Goal: Complete application form

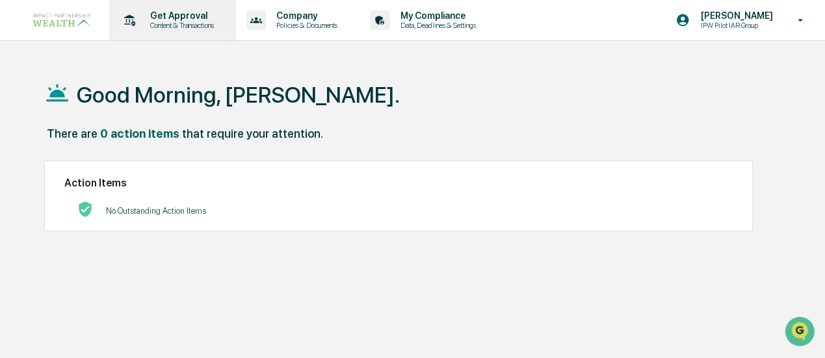
click at [152, 18] on p "Get Approval" at bounding box center [180, 15] width 81 height 10
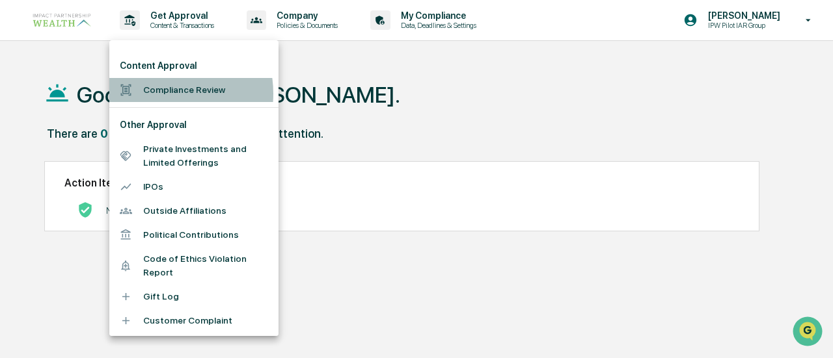
click at [157, 94] on li "Compliance Review" at bounding box center [193, 90] width 169 height 24
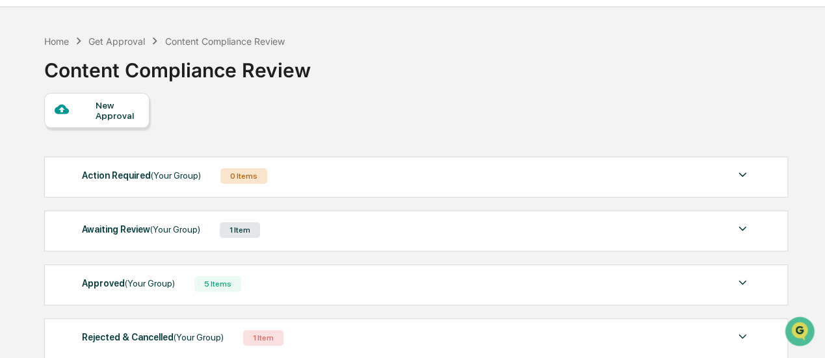
scroll to position [65, 0]
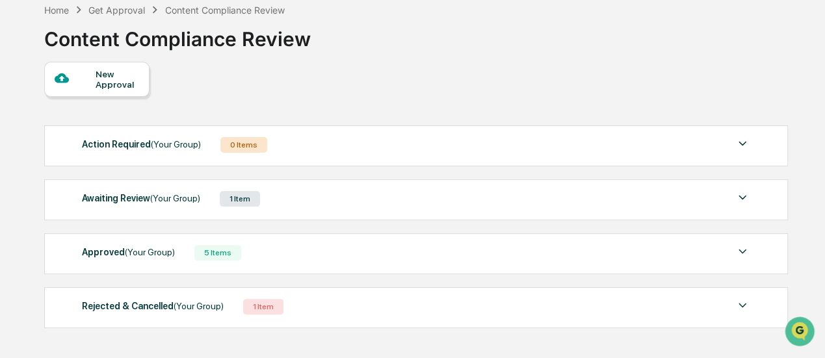
click at [118, 198] on div "Awaiting Review (Your Group)" at bounding box center [141, 198] width 118 height 17
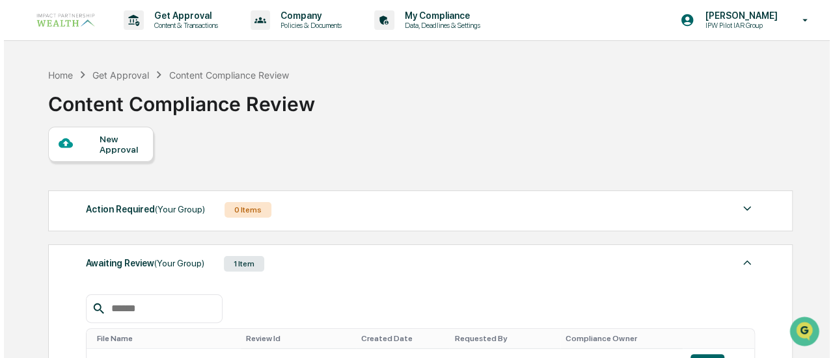
scroll to position [0, 0]
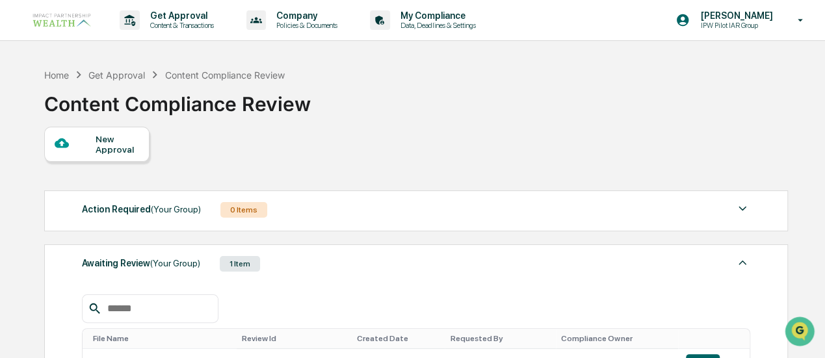
click at [118, 153] on div "New Approval" at bounding box center [118, 144] width 44 height 21
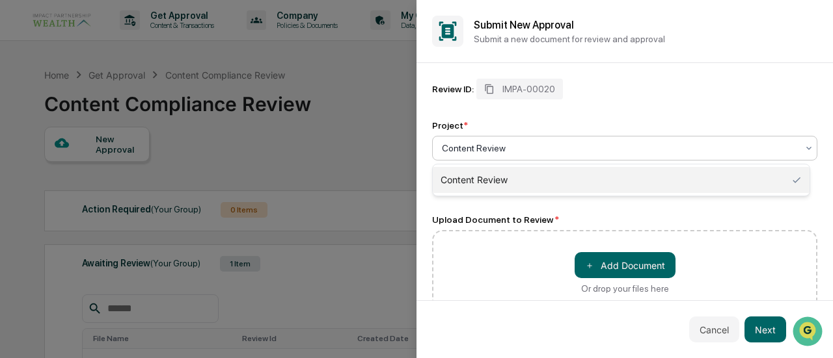
click at [524, 140] on div "Content Review" at bounding box center [619, 148] width 368 height 18
click at [473, 178] on div "Content Review" at bounding box center [621, 180] width 377 height 26
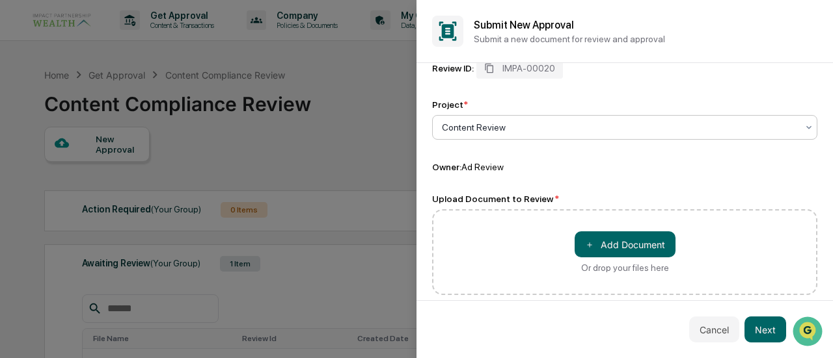
scroll to position [33, 0]
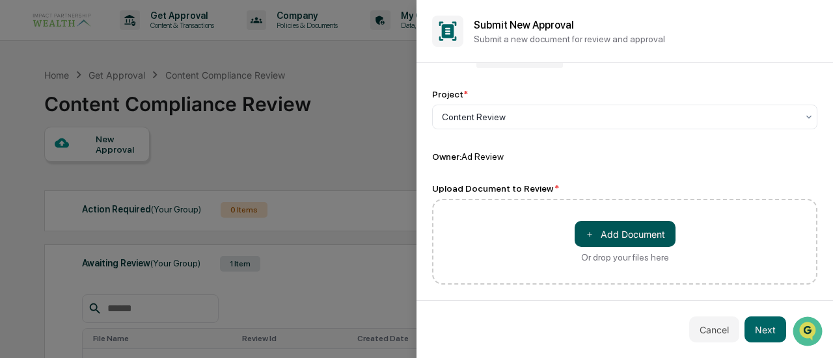
click at [623, 233] on button "＋ Add Document" at bounding box center [624, 234] width 101 height 26
click at [630, 232] on button "＋ Add Document" at bounding box center [624, 233] width 101 height 26
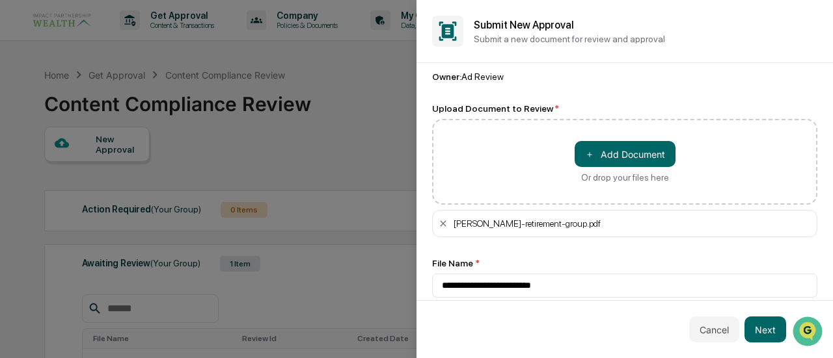
scroll to position [126, 0]
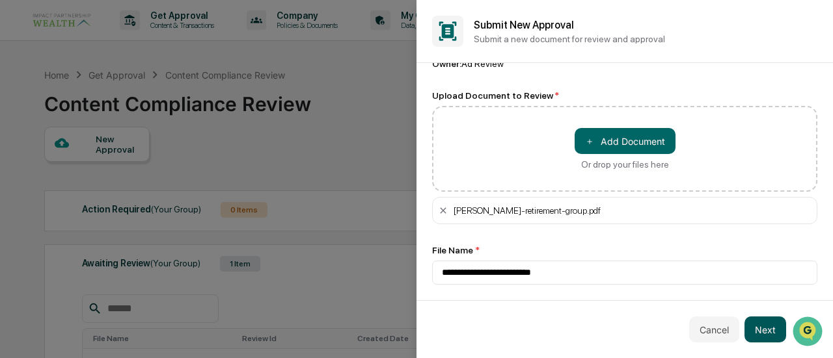
click at [767, 334] on button "Next" at bounding box center [765, 330] width 42 height 26
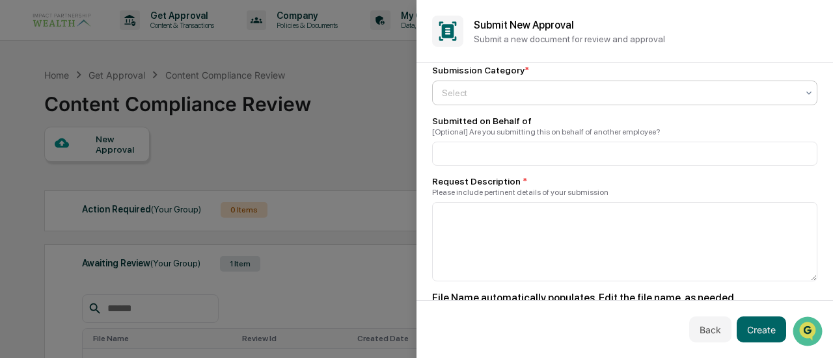
click at [501, 94] on div at bounding box center [619, 93] width 355 height 13
click at [524, 97] on div at bounding box center [619, 93] width 355 height 13
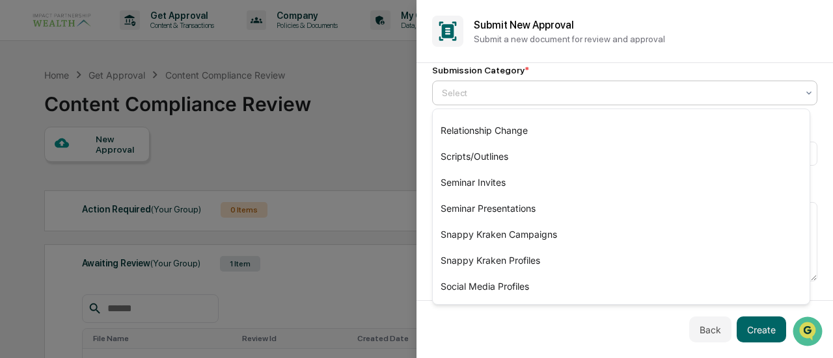
scroll to position [379, 0]
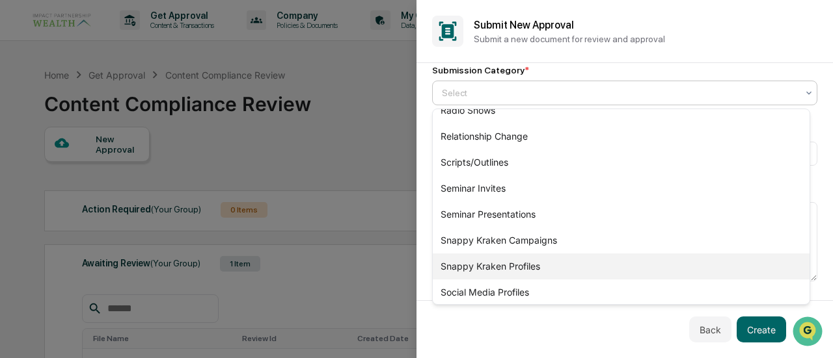
click at [515, 267] on div "Snappy Kraken Profiles" at bounding box center [621, 267] width 377 height 26
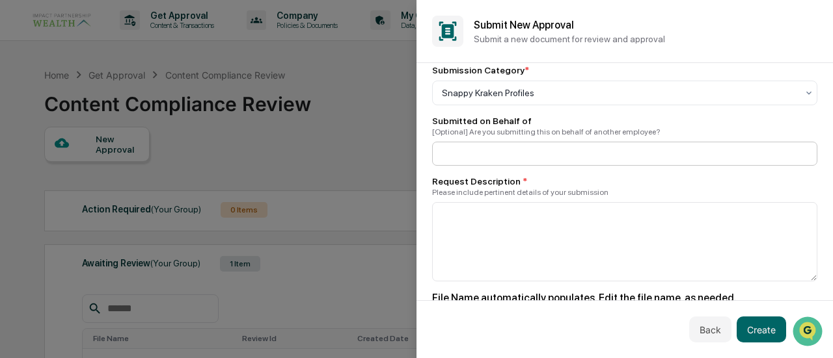
click at [482, 159] on input at bounding box center [624, 154] width 385 height 24
click at [488, 150] on input at bounding box center [624, 154] width 385 height 24
type input "**********"
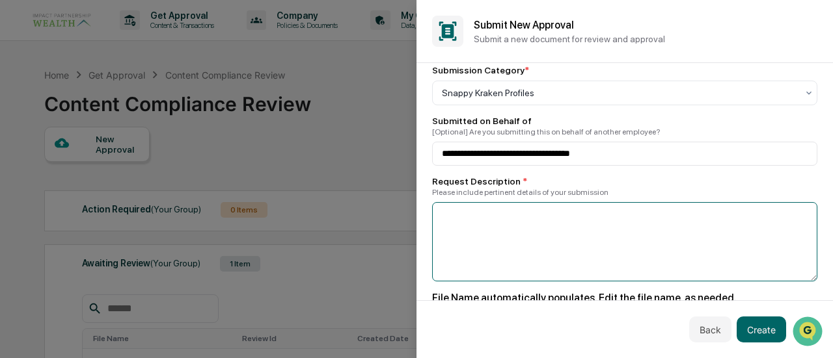
click at [524, 216] on textarea at bounding box center [624, 241] width 385 height 79
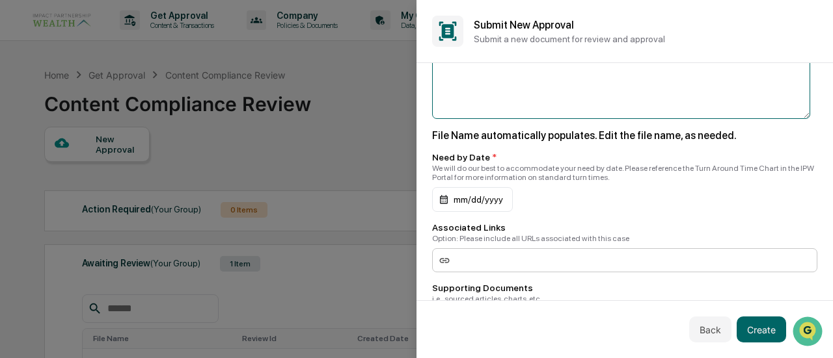
scroll to position [321, 0]
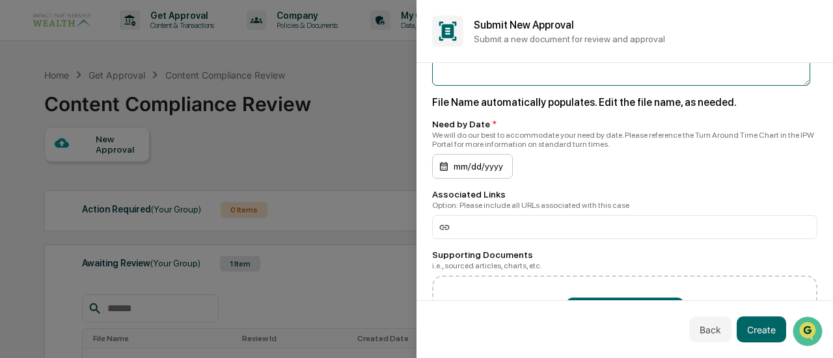
type textarea "**********"
click at [472, 160] on div "mm/dd/yyyy" at bounding box center [472, 166] width 81 height 25
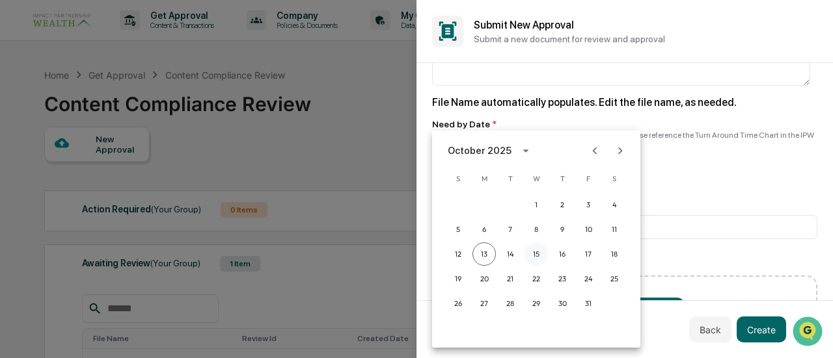
click at [532, 258] on button "15" at bounding box center [535, 254] width 23 height 23
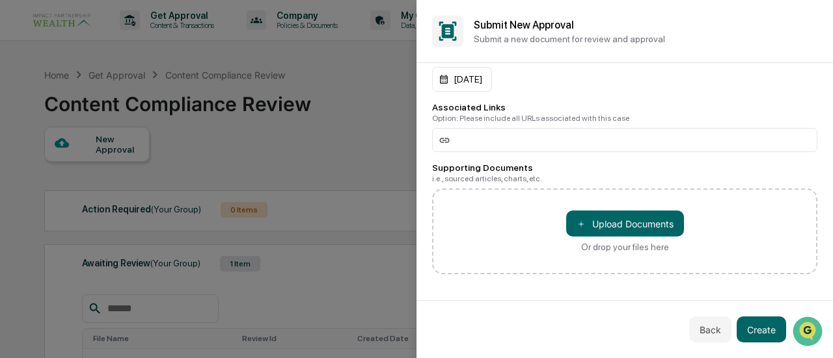
scroll to position [411, 0]
click at [633, 227] on button "＋ Upload Documents" at bounding box center [625, 224] width 118 height 26
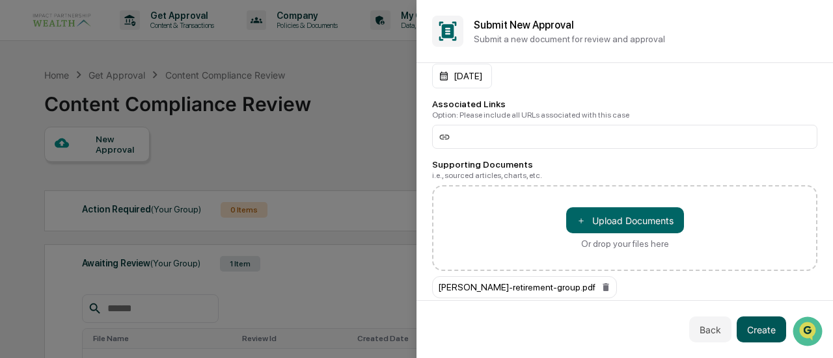
click at [752, 330] on button "Create" at bounding box center [760, 330] width 49 height 26
click at [762, 331] on button "Create" at bounding box center [760, 330] width 49 height 26
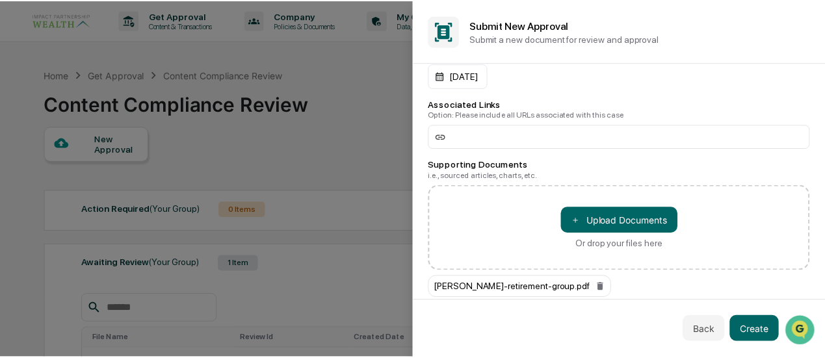
scroll to position [0, 0]
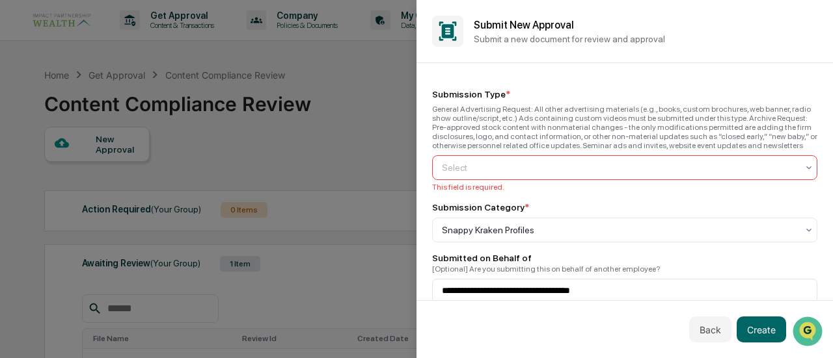
click at [560, 163] on div at bounding box center [619, 167] width 355 height 13
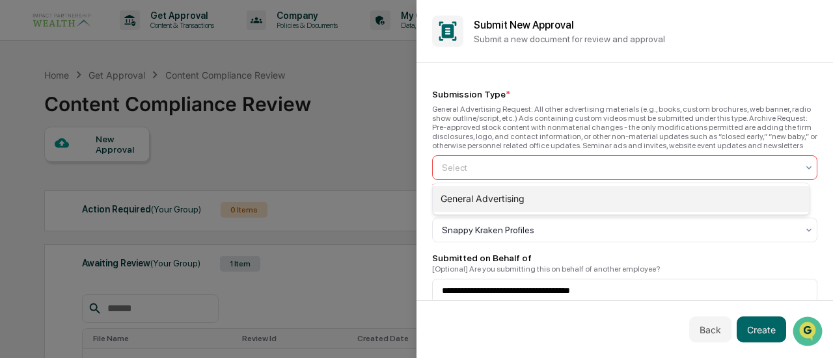
drag, startPoint x: 520, startPoint y: 189, endPoint x: 530, endPoint y: 207, distance: 20.1
click at [520, 191] on div "General Advertising" at bounding box center [621, 199] width 377 height 26
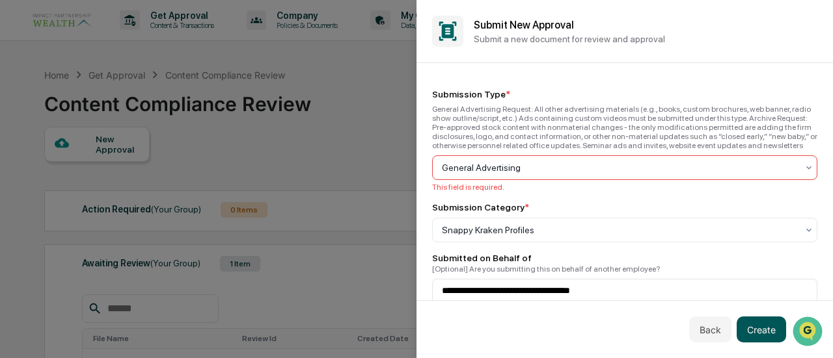
click at [775, 330] on button "Create" at bounding box center [760, 330] width 49 height 26
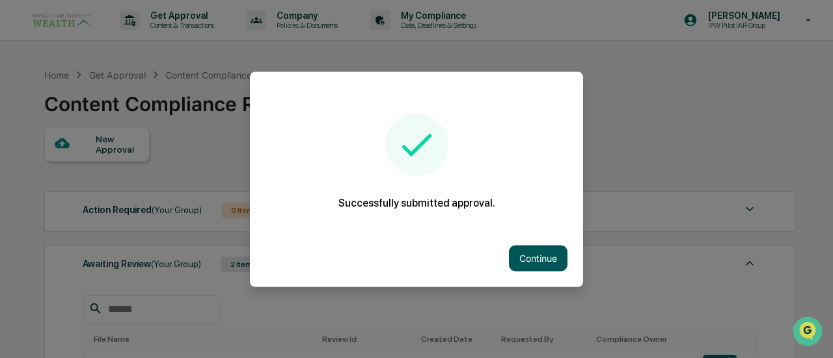
click at [534, 256] on button "Continue" at bounding box center [538, 258] width 59 height 26
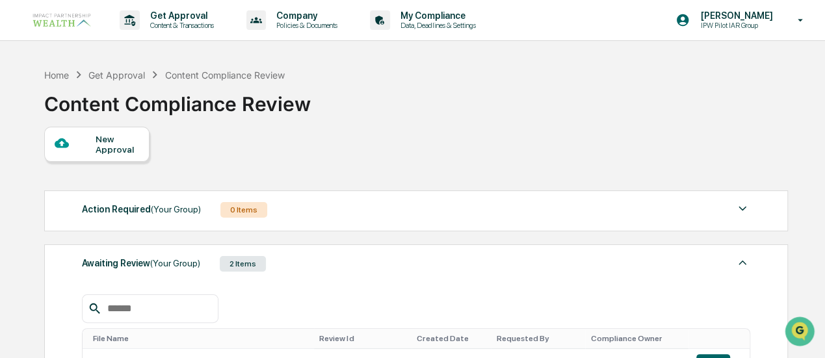
click at [124, 73] on div "Get Approval" at bounding box center [116, 75] width 57 height 11
